Goal: Navigation & Orientation: Find specific page/section

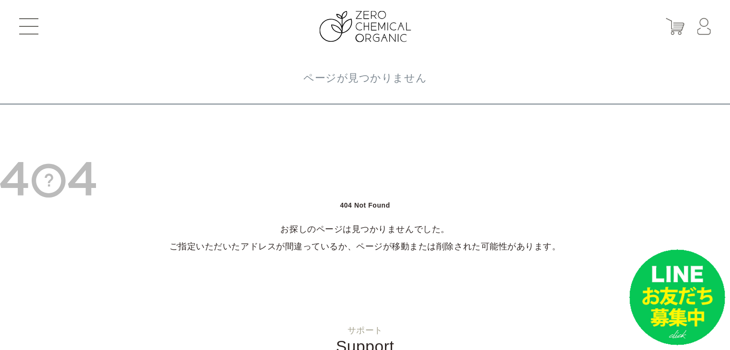
click at [27, 24] on button at bounding box center [28, 26] width 19 height 16
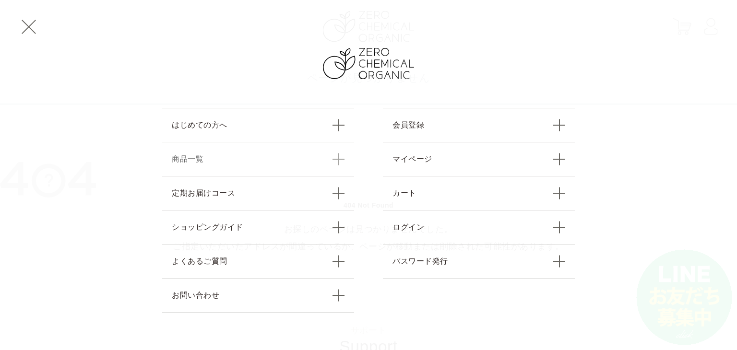
click at [203, 152] on link "商品一覧" at bounding box center [258, 159] width 192 height 34
